Goal: Task Accomplishment & Management: Manage account settings

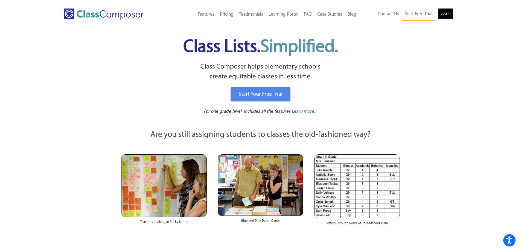
click at [440, 12] on link "Log In" at bounding box center [446, 13] width 16 height 11
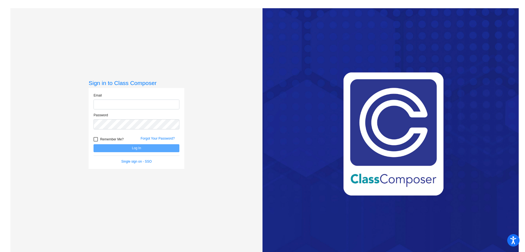
type input "[EMAIL_ADDRESS][PERSON_NAME][DOMAIN_NAME]"
click at [137, 149] on button "Log In" at bounding box center [137, 148] width 86 height 8
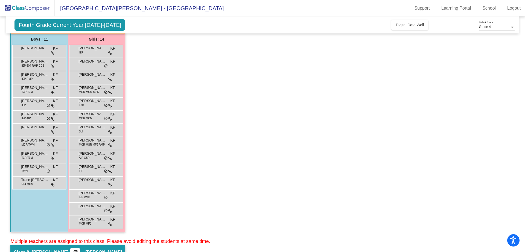
scroll to position [55, 0]
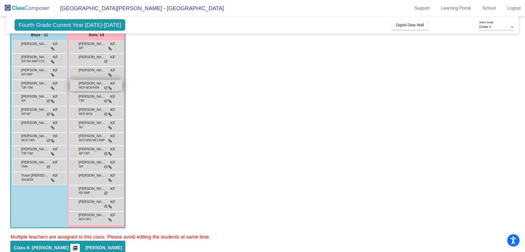
click at [91, 86] on span "MCR MCM MSR" at bounding box center [89, 87] width 20 height 4
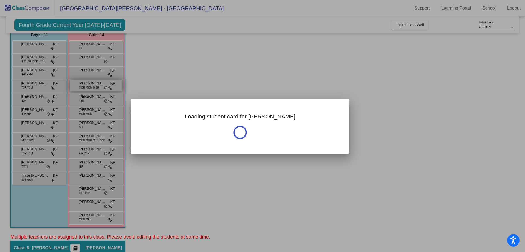
click at [91, 86] on div at bounding box center [262, 126] width 525 height 252
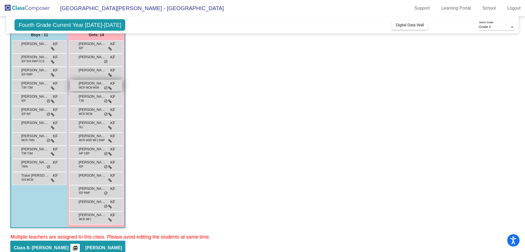
click at [91, 86] on span "MCR MCM MSR" at bounding box center [89, 87] width 20 height 4
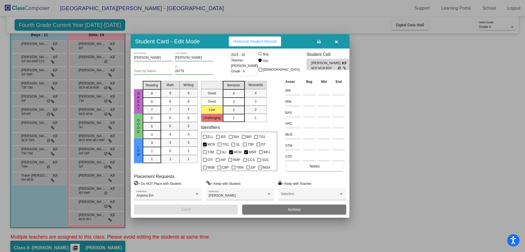
click at [336, 42] on icon "button" at bounding box center [336, 42] width 3 height 4
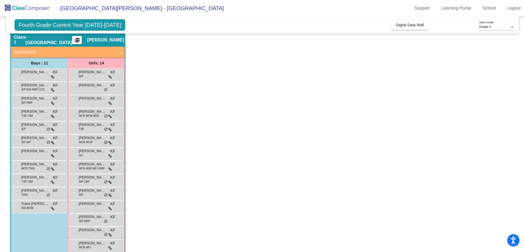
scroll to position [0, 0]
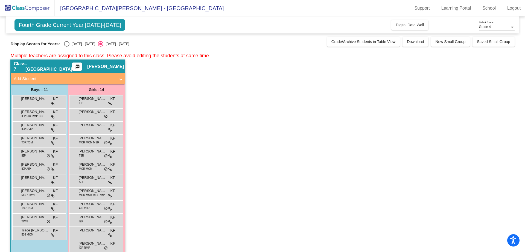
click at [69, 43] on div "Select an option" at bounding box center [66, 43] width 5 height 5
click at [67, 47] on input "[DATE] - [DATE]" at bounding box center [67, 47] width 0 height 0
radio input "true"
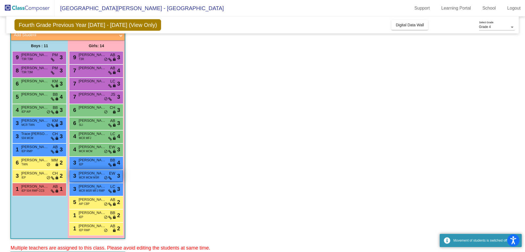
scroll to position [55, 0]
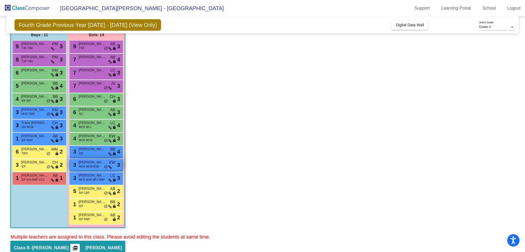
click at [89, 164] on span "[PERSON_NAME]" at bounding box center [92, 161] width 27 height 5
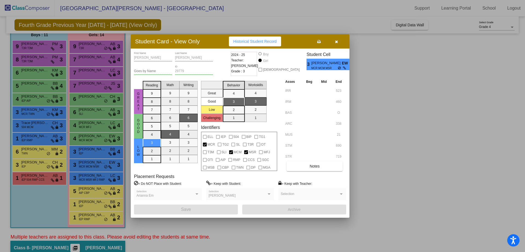
click at [336, 42] on icon "button" at bounding box center [336, 42] width 3 height 4
